Goal: Task Accomplishment & Management: Use online tool/utility

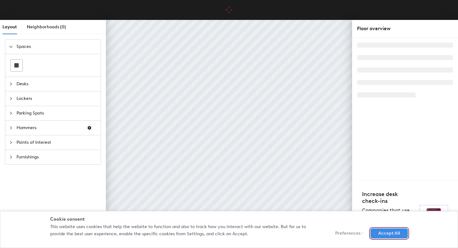
click at [389, 236] on button "Accept All" at bounding box center [388, 234] width 37 height 10
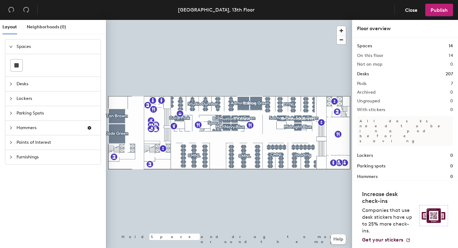
click at [32, 87] on span "Desks" at bounding box center [57, 84] width 80 height 14
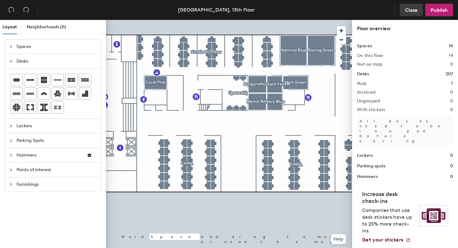
click at [404, 6] on button "Close" at bounding box center [410, 10] width 23 height 12
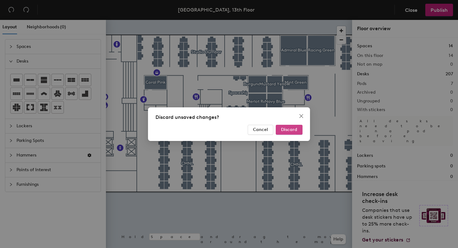
click at [292, 126] on button "Discard" at bounding box center [289, 130] width 27 height 10
